Goal: Task Accomplishment & Management: Complete application form

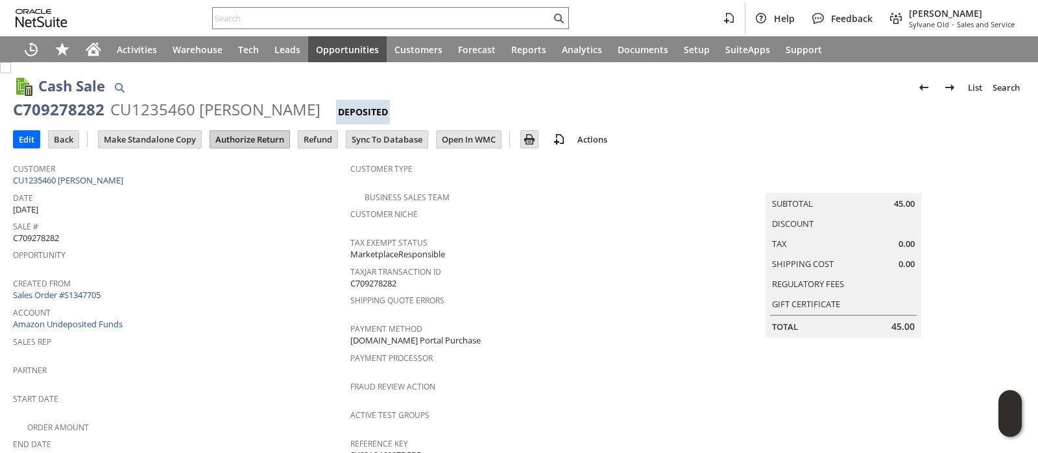
click at [254, 141] on input "Authorize Return" at bounding box center [249, 139] width 79 height 17
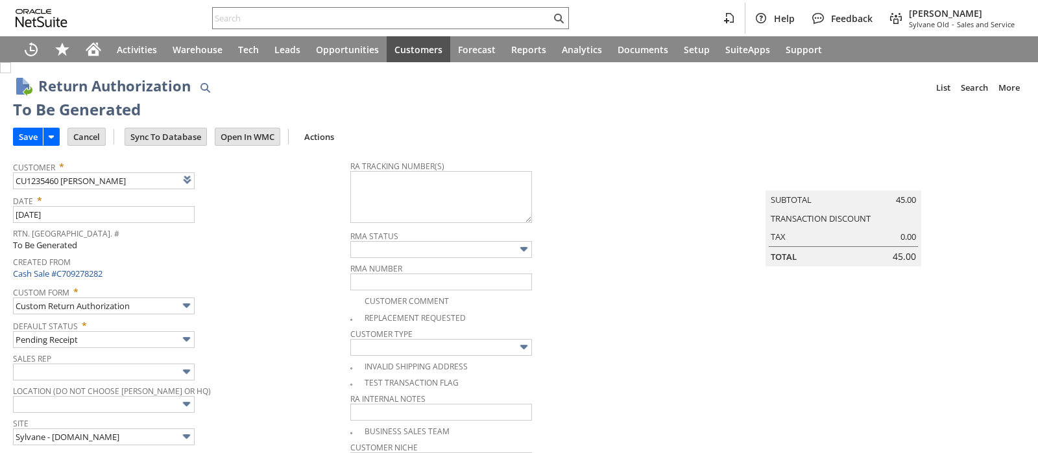
type input "Add"
type input "Copy Previous"
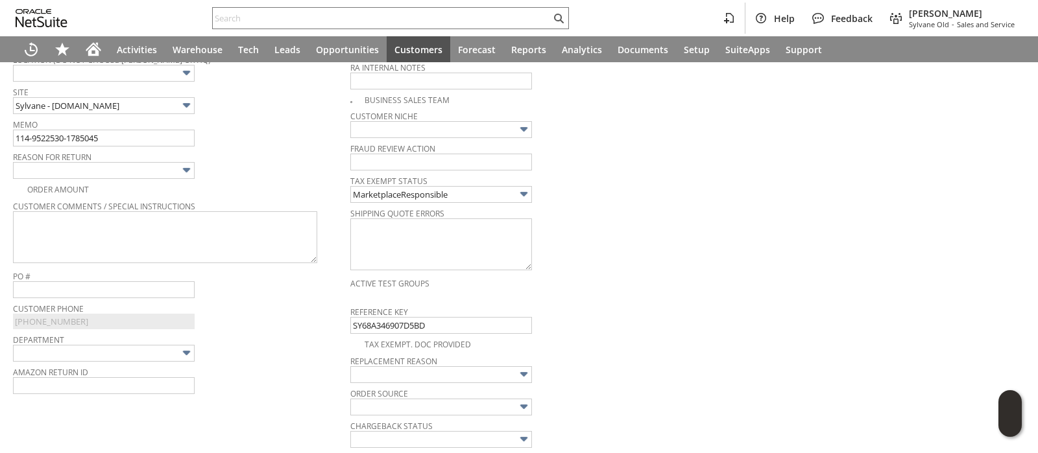
scroll to position [316, 0]
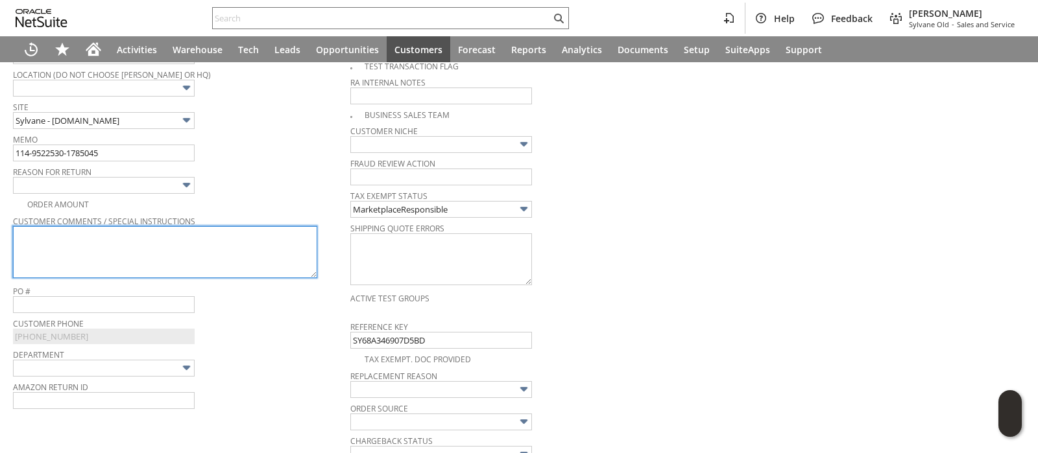
click at [239, 236] on textarea at bounding box center [165, 252] width 304 height 52
paste textarea "114-9522530-1785045"
type textarea "114-9522530-1785045"
click at [220, 236] on textarea "114-9522530-1785045" at bounding box center [165, 252] width 304 height 52
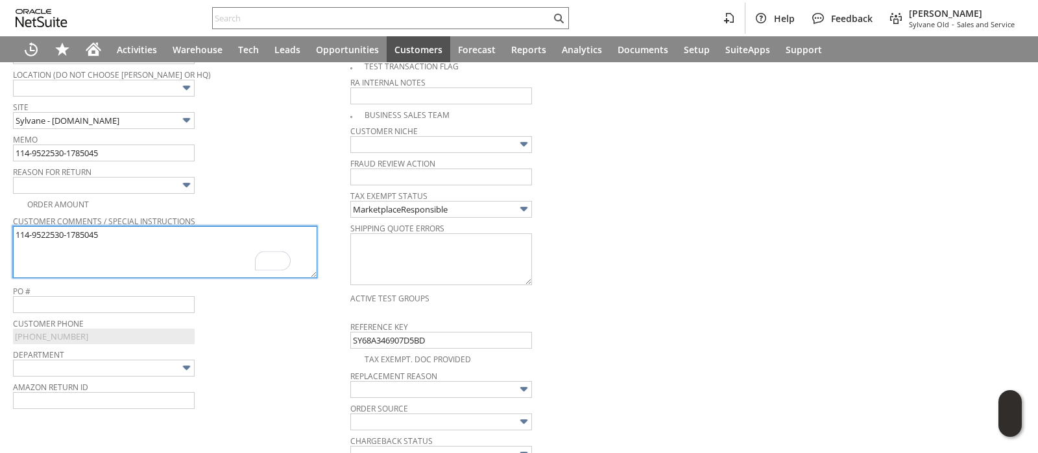
click at [220, 236] on textarea "114-9522530-1785045" at bounding box center [165, 252] width 304 height 52
paste textarea "Bought the wrong part"
type textarea "Bought the wrong part"
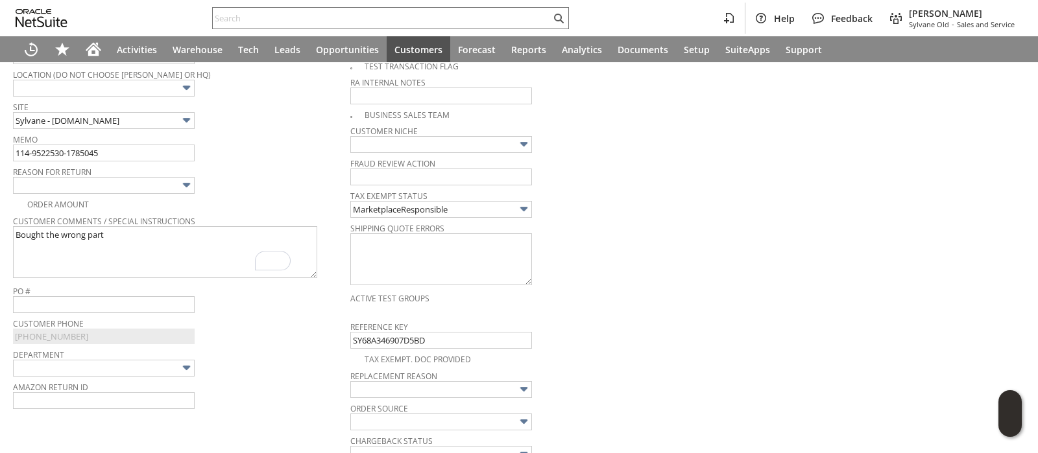
click at [187, 180] on img at bounding box center [186, 185] width 15 height 15
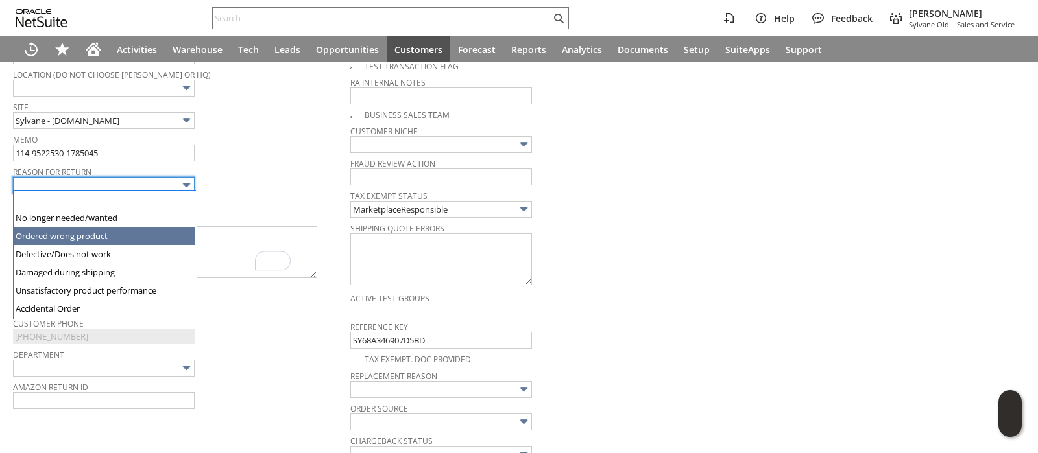
type input "Ordered wrong product"
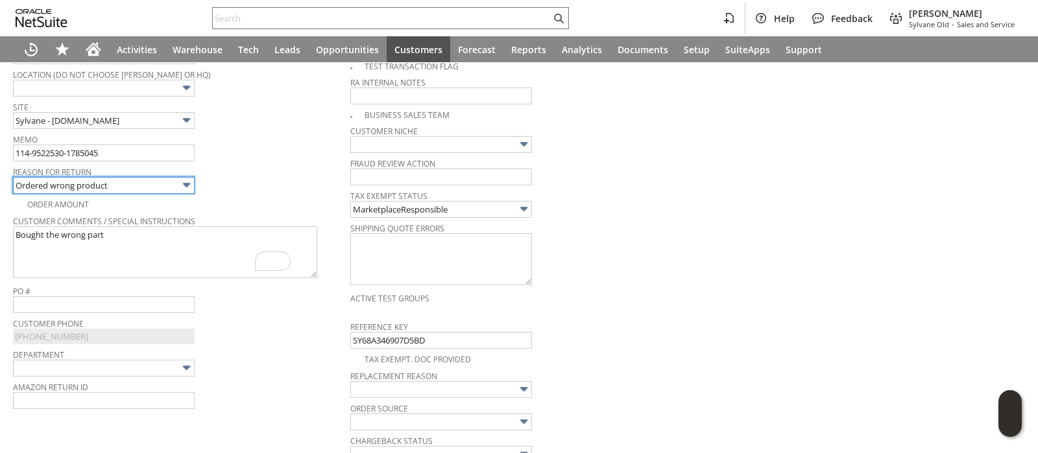
scroll to position [0, 0]
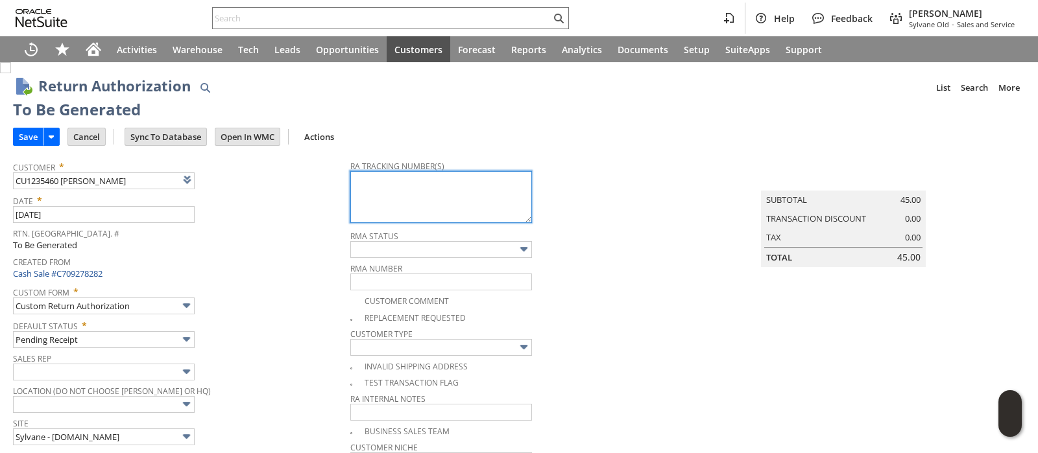
click at [397, 202] on textarea at bounding box center [441, 197] width 182 height 52
paste textarea "1ZR0960D9090433625"
type textarea "1ZR0960D9090433625"
click at [25, 137] on input "Save" at bounding box center [28, 136] width 29 height 17
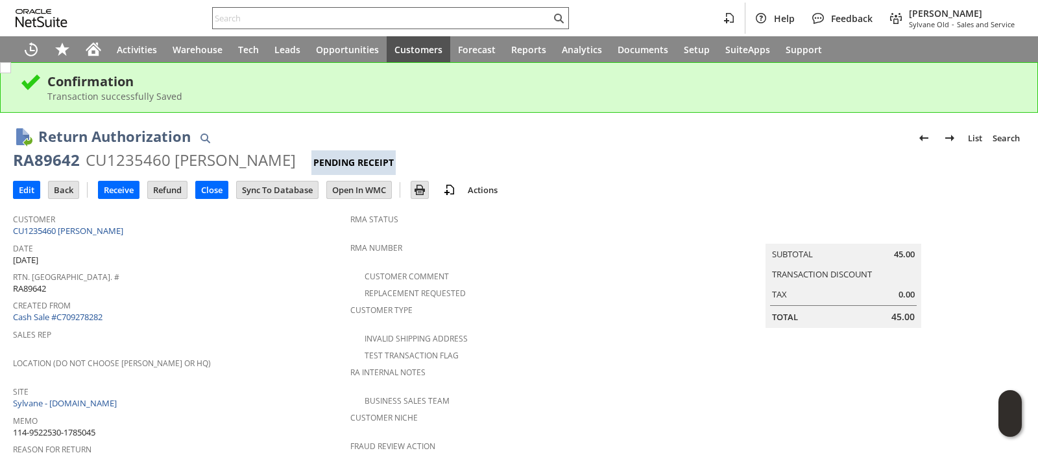
click at [404, 14] on input "text" at bounding box center [382, 18] width 338 height 16
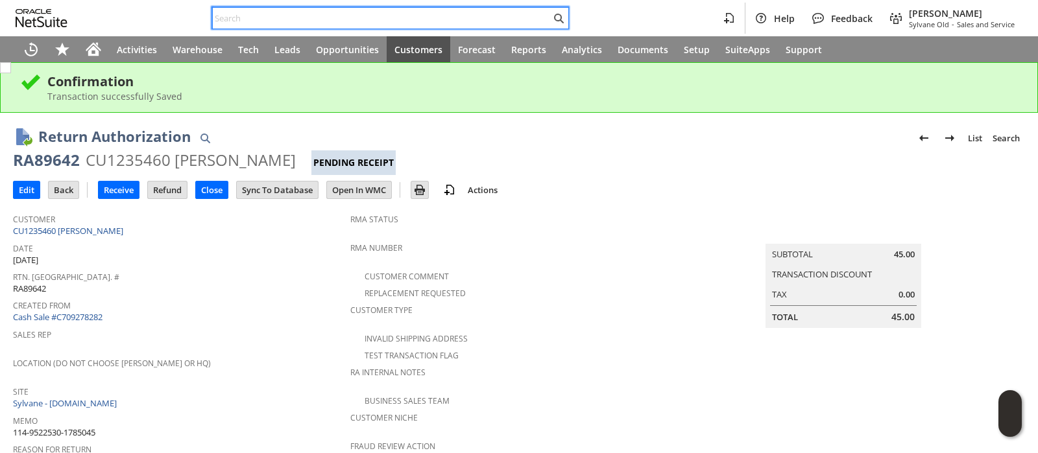
paste input "129024697850448"
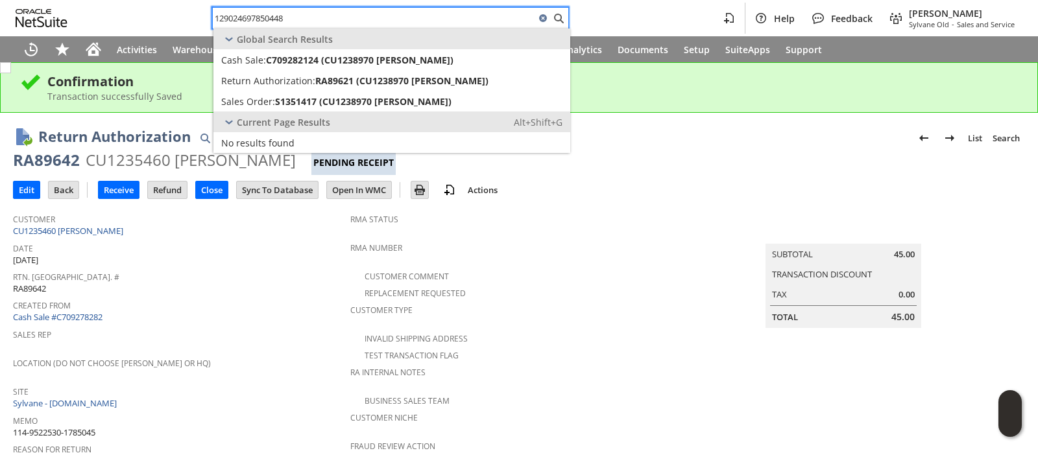
type input "129024697850448"
